Goal: Task Accomplishment & Management: Manage account settings

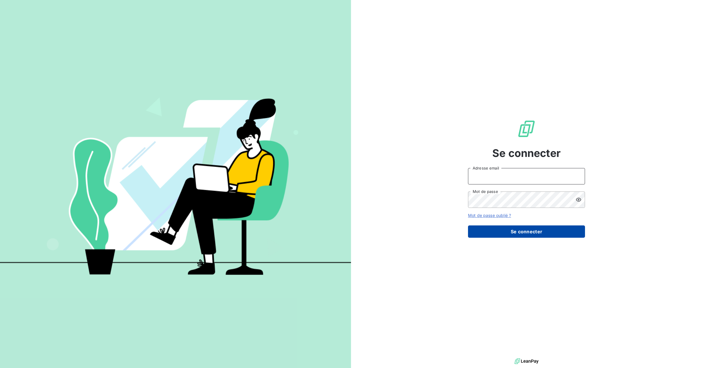
type input "[EMAIL_ADDRESS][DOMAIN_NAME]"
click at [540, 234] on button "Se connecter" at bounding box center [526, 231] width 117 height 12
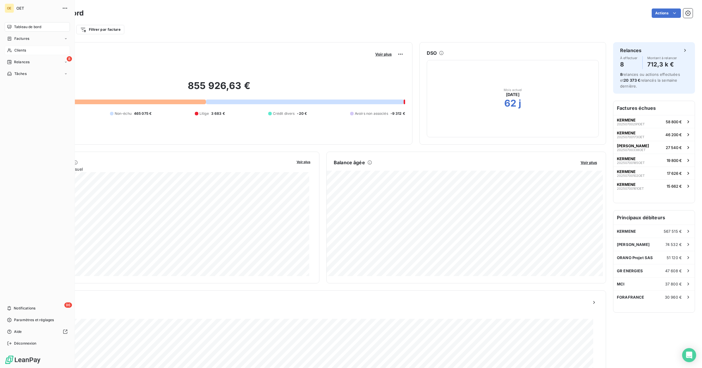
click at [17, 49] on span "Clients" at bounding box center [20, 50] width 12 height 5
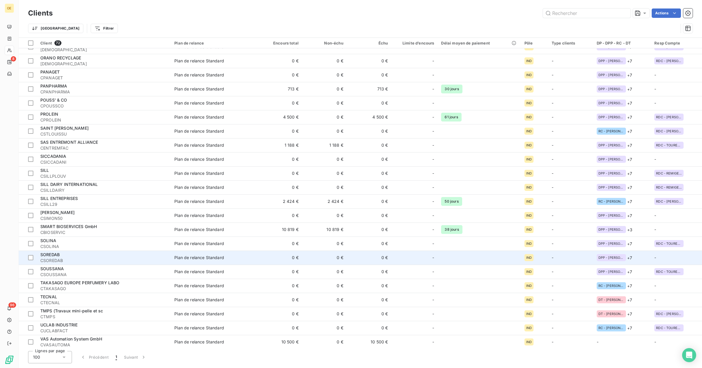
scroll to position [713, 0]
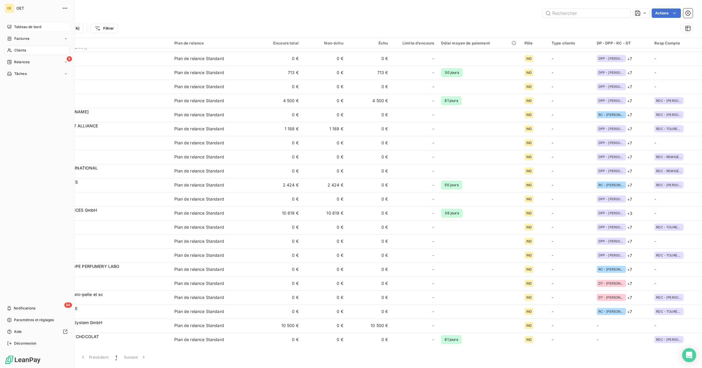
click at [8, 22] on div "Tableau de bord" at bounding box center [37, 26] width 65 height 9
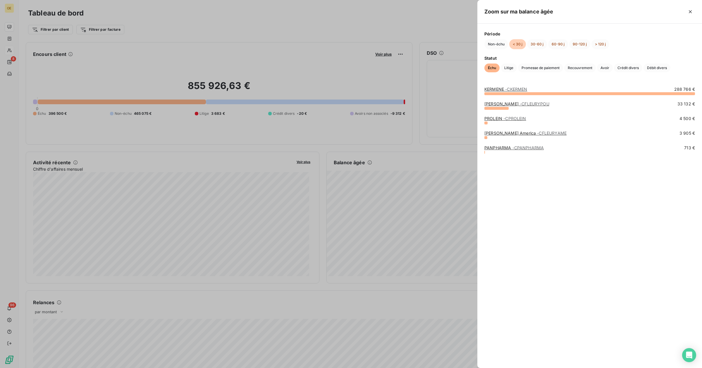
click at [507, 206] on div "KERMENE - CKERMEN 288 766 € [PERSON_NAME] - CFLEURYPOU 33 132 € PROLEIN - CPROL…" at bounding box center [589, 223] width 225 height 288
